Goal: Task Accomplishment & Management: Use online tool/utility

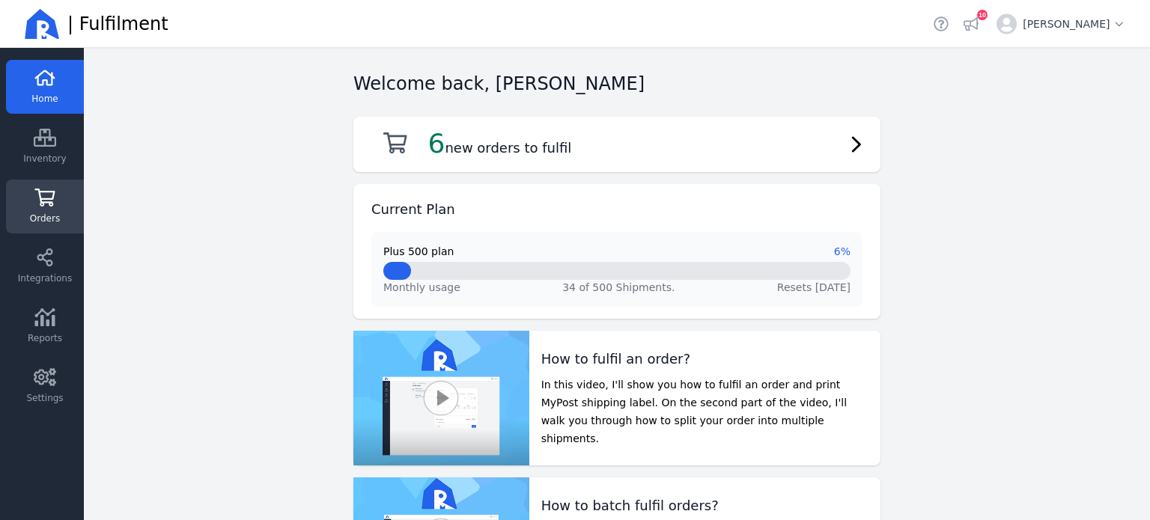
click at [46, 191] on icon at bounding box center [45, 198] width 20 height 18
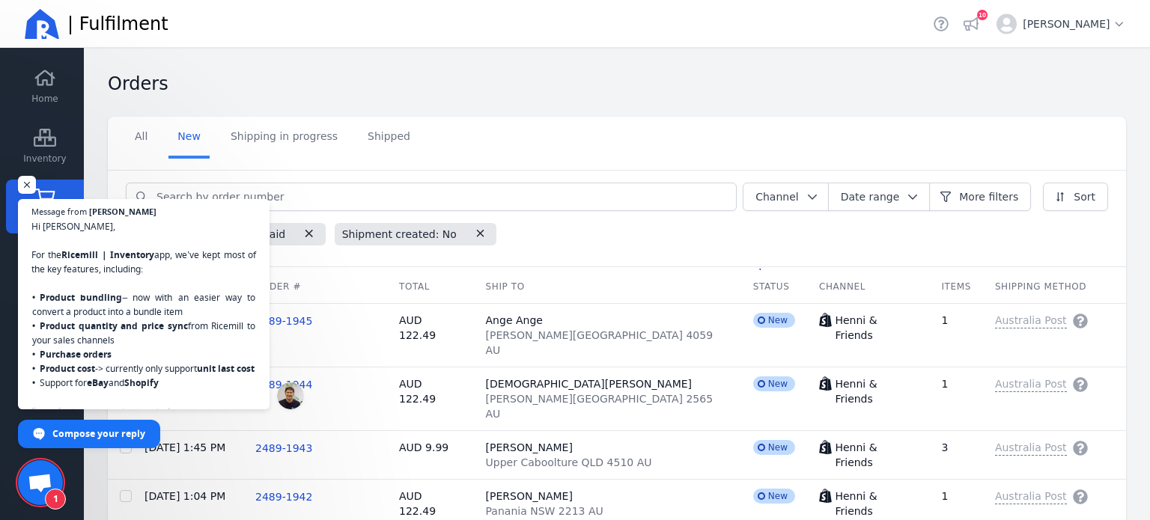
scroll to position [359, 0]
click at [126, 350] on span "Hi [PERSON_NAME], For the Ricemill | Inventory app, we’ve kept most of the key …" at bounding box center [144, 369] width 228 height 303
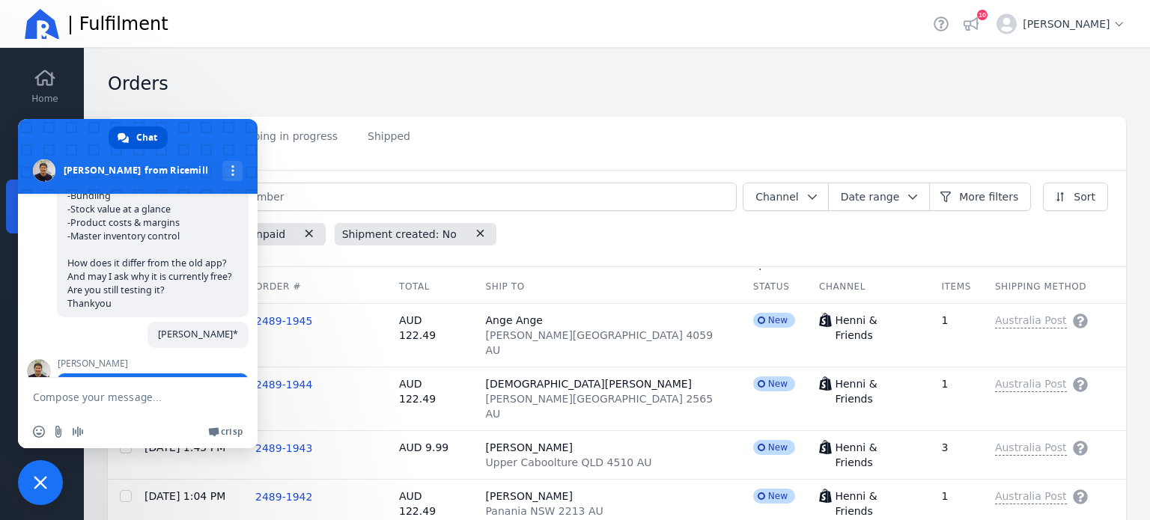
scroll to position [774, 0]
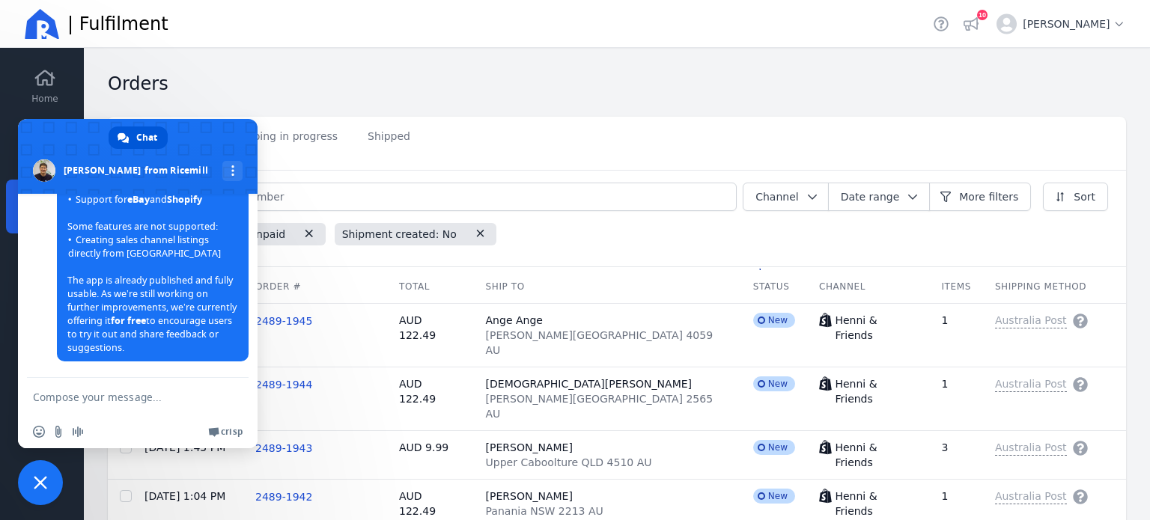
click at [42, 479] on span "Close chat" at bounding box center [40, 482] width 13 height 13
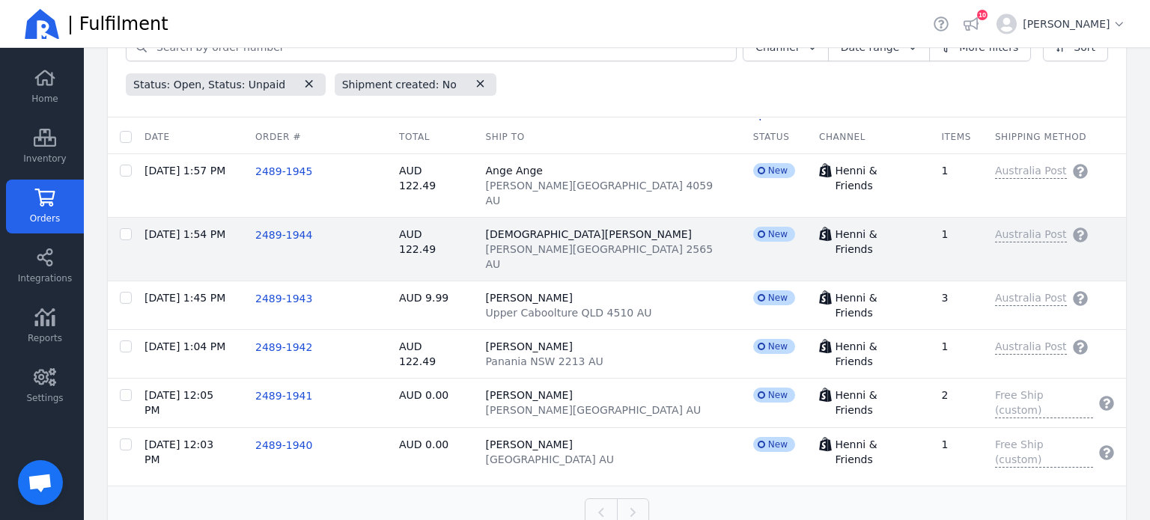
scroll to position [0, 0]
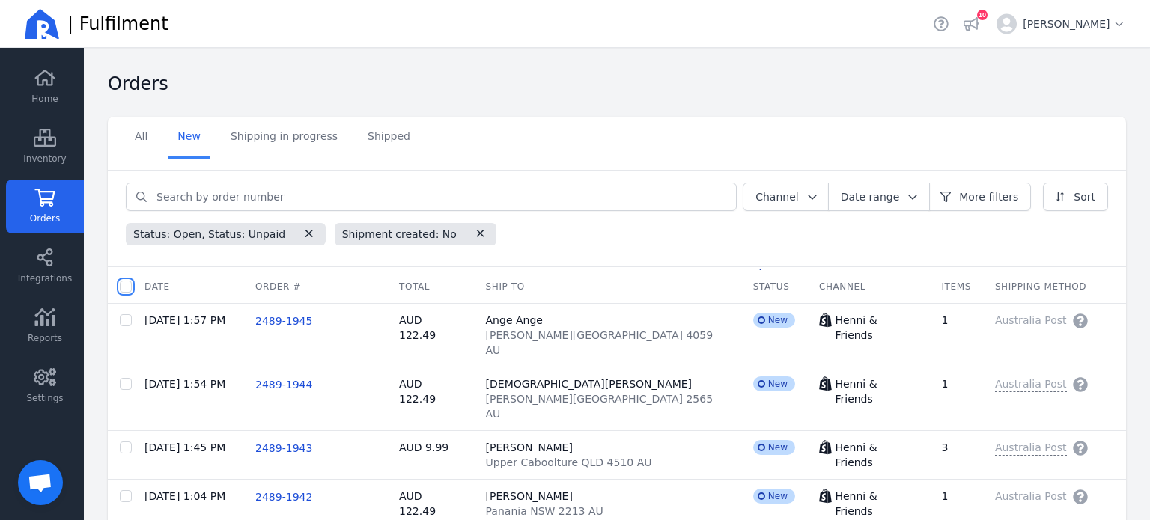
click at [123, 285] on input "checkbox" at bounding box center [126, 287] width 12 height 12
checkbox input "true"
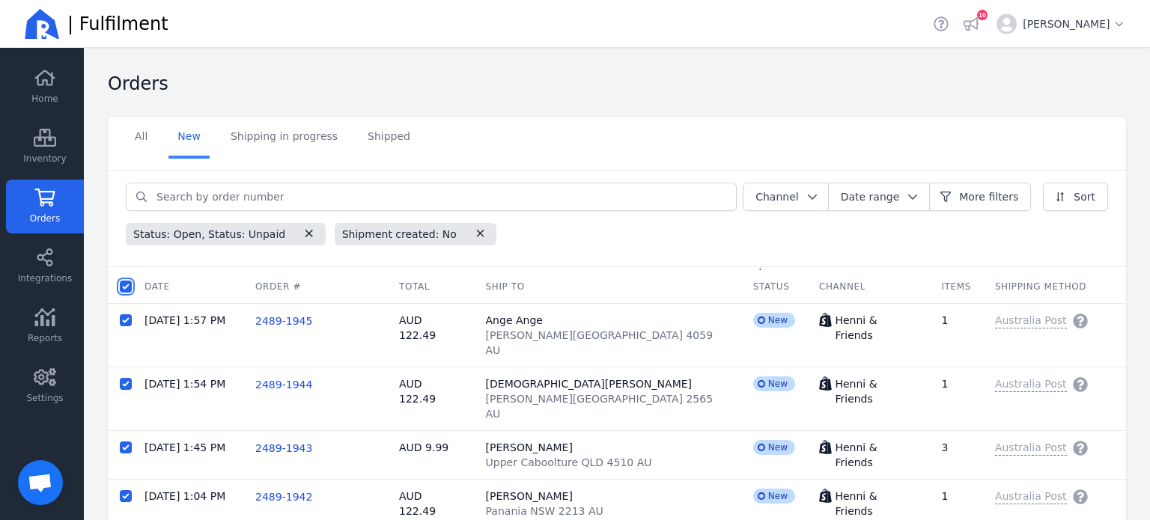
checkbox input "true"
click at [285, 282] on span "Batch fulfil orders" at bounding box center [298, 286] width 93 height 15
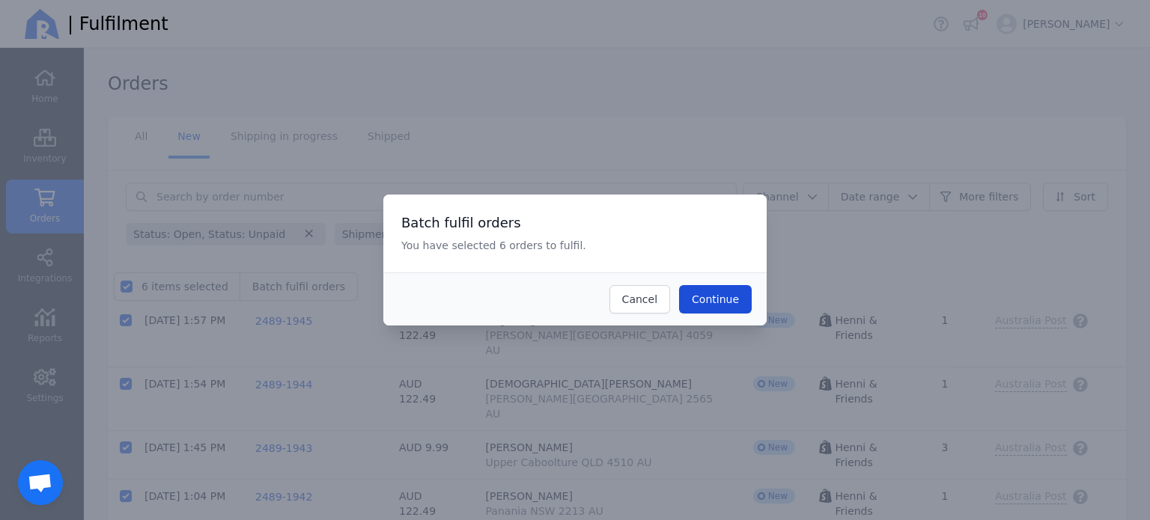
click at [723, 295] on span "Continue" at bounding box center [715, 300] width 47 height 12
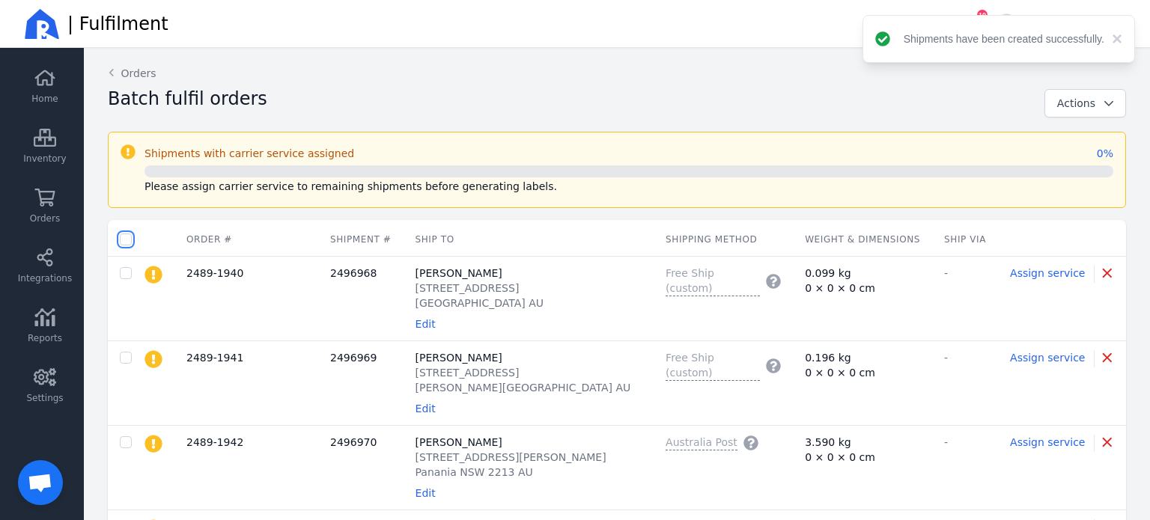
click at [123, 240] on input "checkbox" at bounding box center [126, 240] width 12 height 12
checkbox input "true"
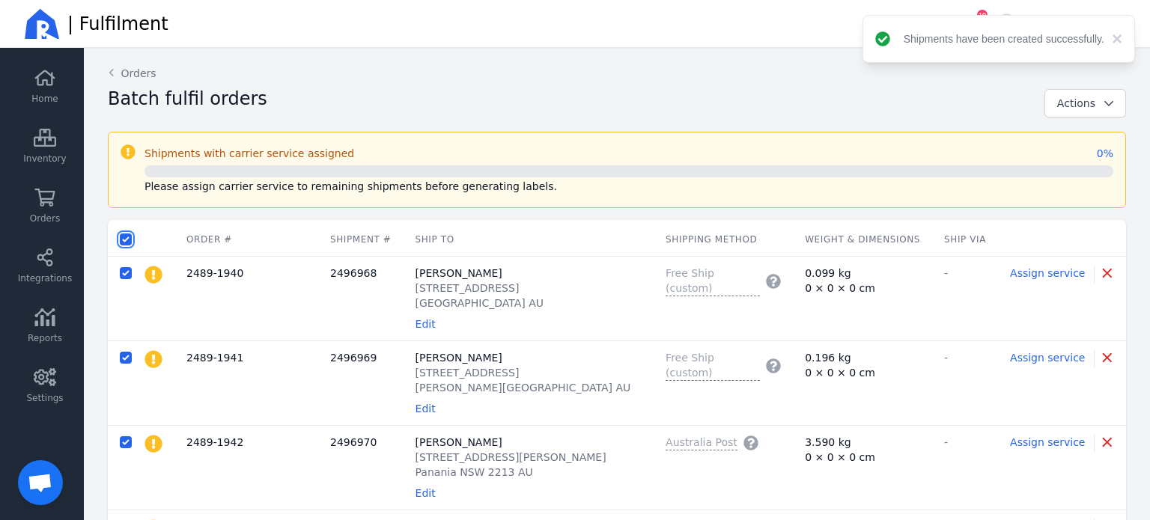
checkbox input "true"
click at [1057, 107] on span "Actions" at bounding box center [1076, 103] width 38 height 12
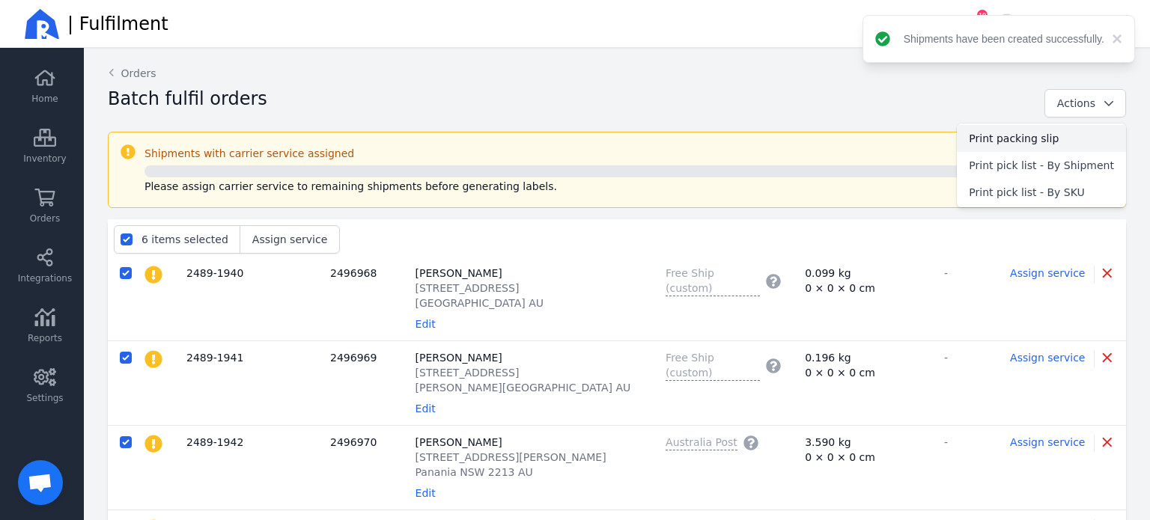
click at [1056, 136] on span "Print packing slip" at bounding box center [1041, 138] width 145 height 15
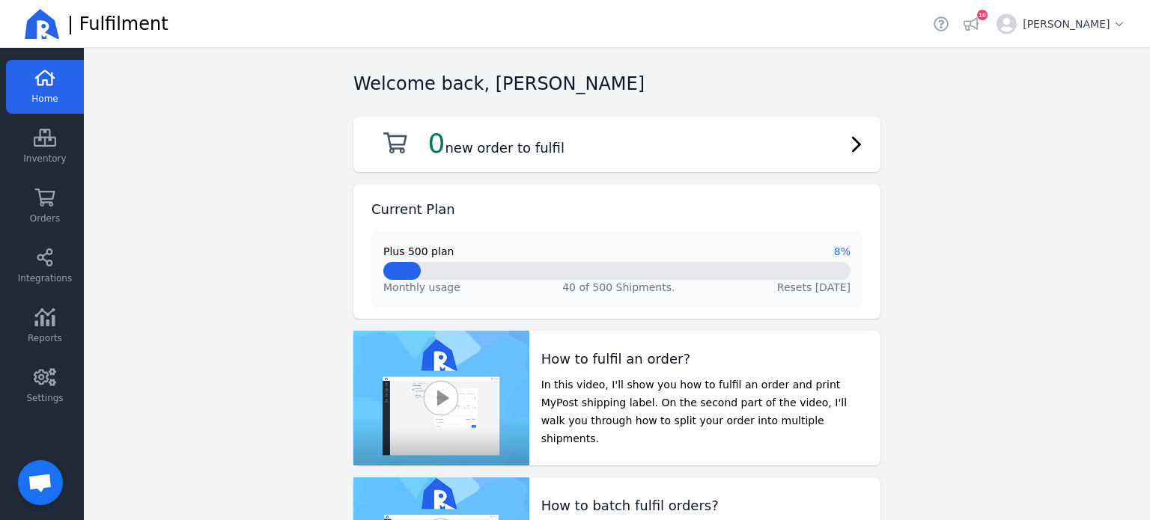
scroll to position [774, 0]
click at [979, 20] on icon "button" at bounding box center [971, 23] width 15 height 13
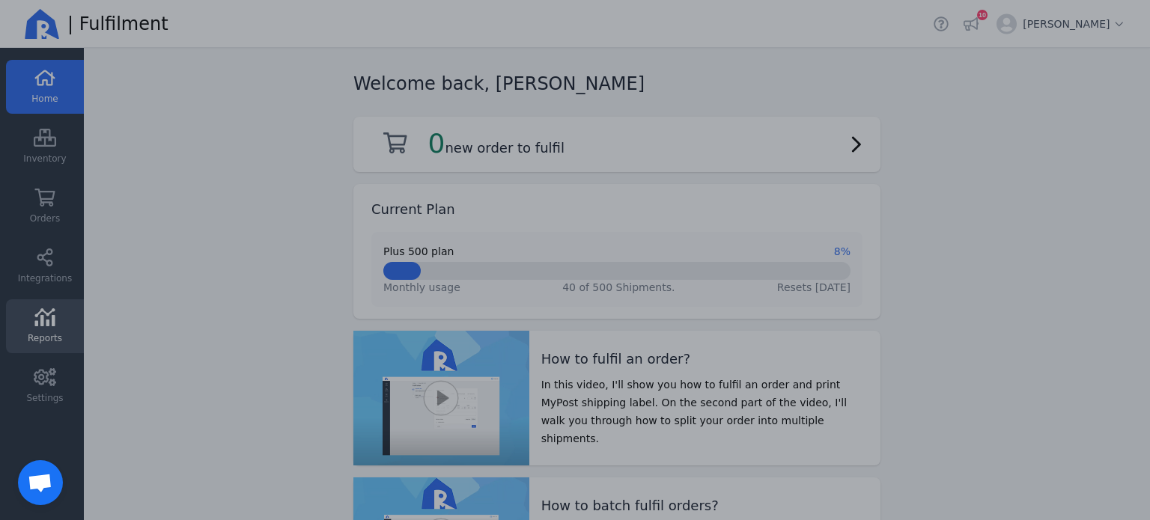
click at [21, 317] on div at bounding box center [575, 260] width 1150 height 520
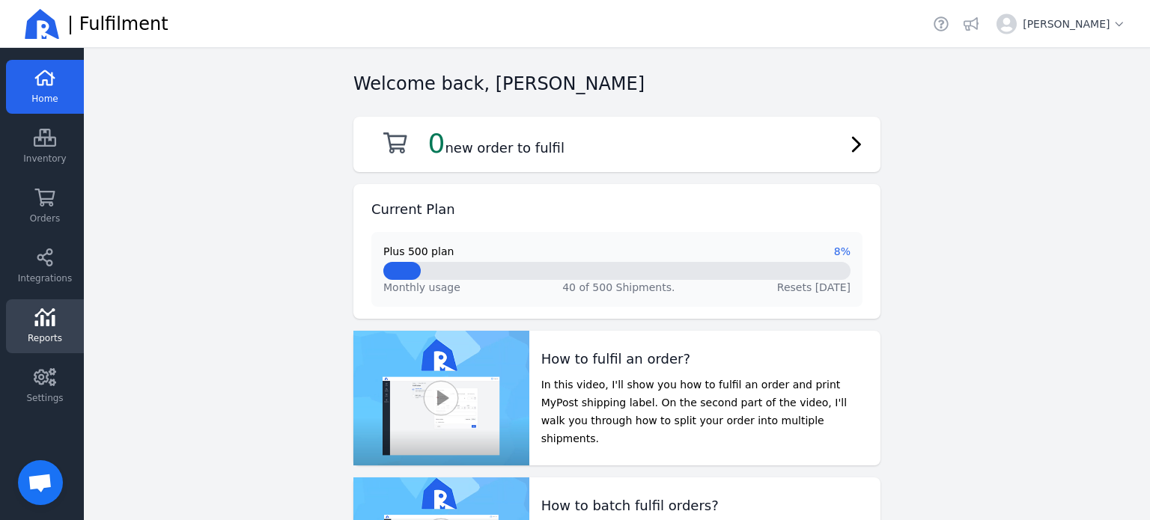
click at [35, 322] on icon at bounding box center [45, 318] width 20 height 18
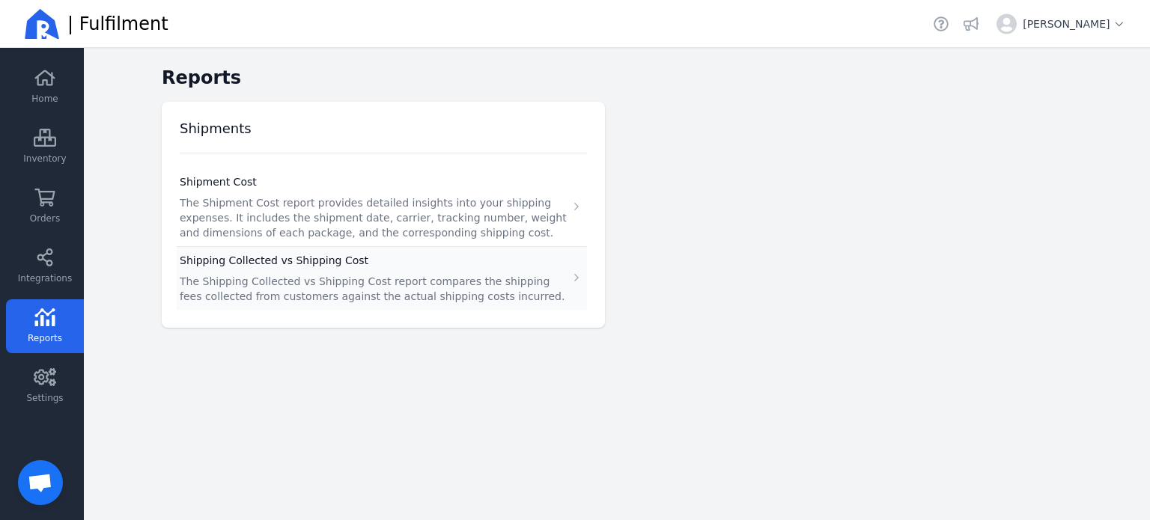
click at [267, 261] on h3 "Shipping Collected vs Shipping Cost" at bounding box center [374, 260] width 389 height 27
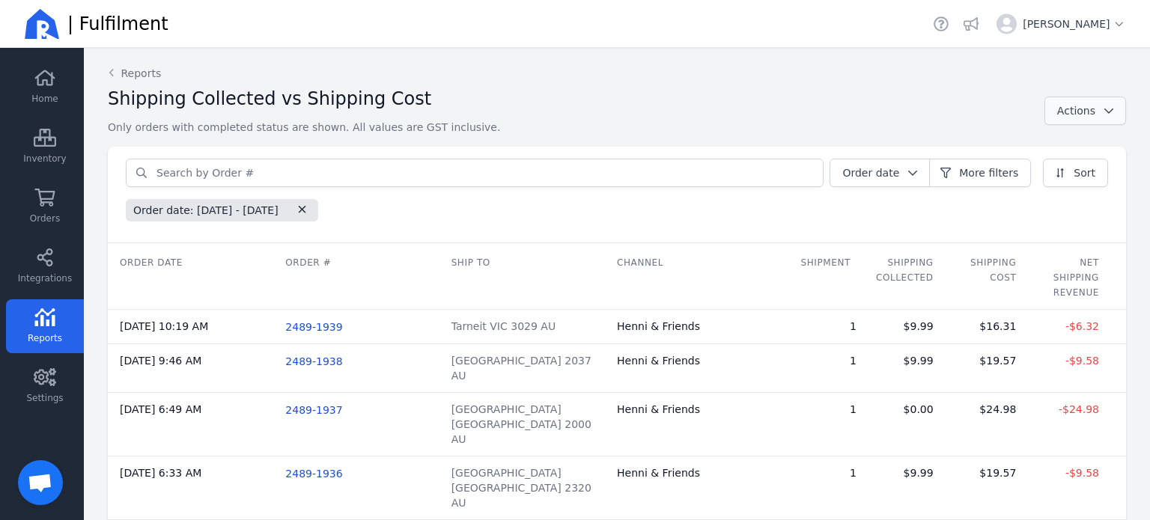
click at [1071, 122] on button "Actions" at bounding box center [1086, 111] width 82 height 28
click at [1048, 142] on span "Export Report (CSV)" at bounding box center [1061, 146] width 105 height 15
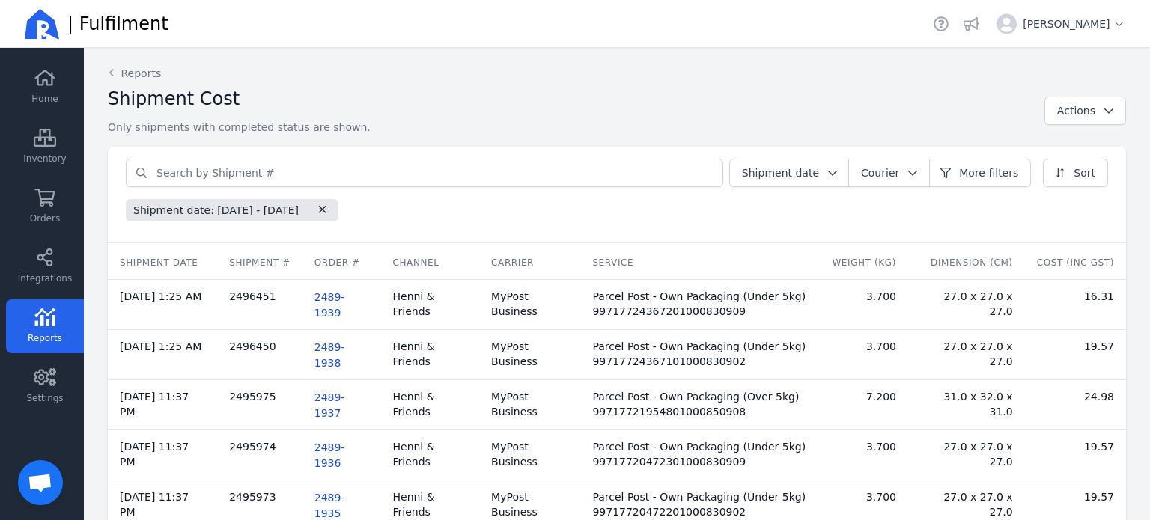
scroll to position [774, 0]
